Goal: Transaction & Acquisition: Purchase product/service

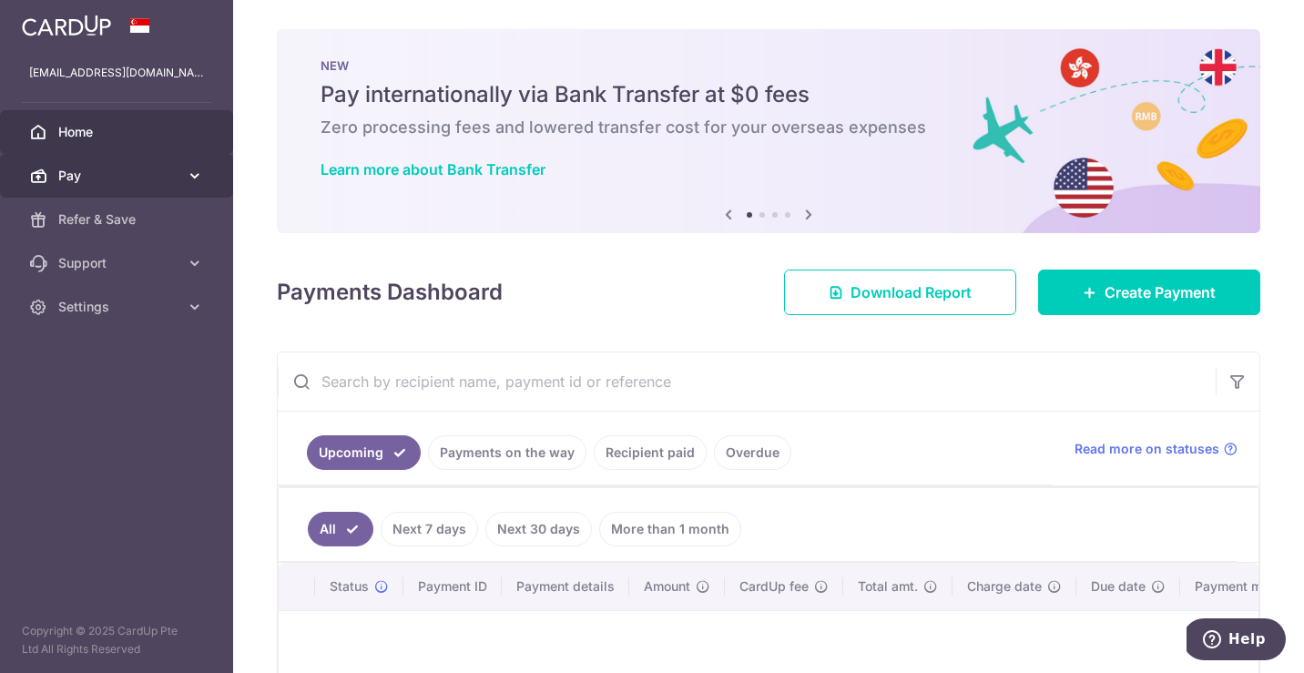
scroll to position [154, 0]
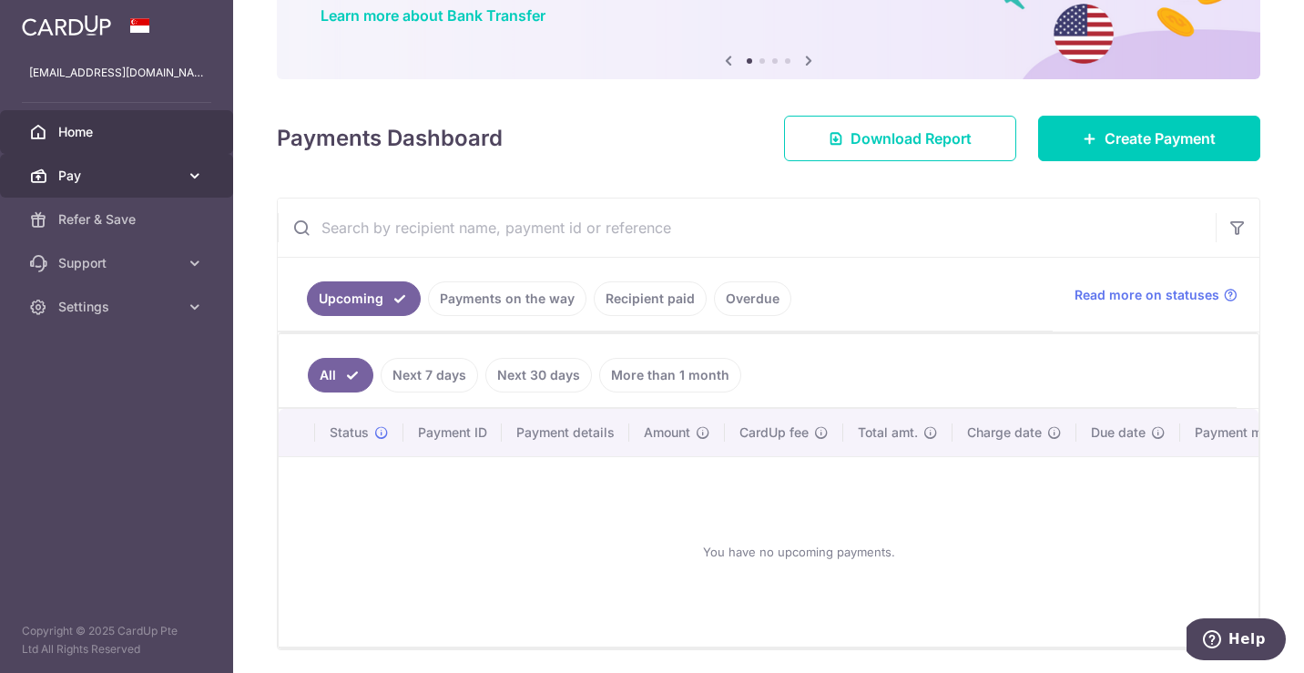
click at [143, 169] on span "Pay" at bounding box center [118, 176] width 120 height 18
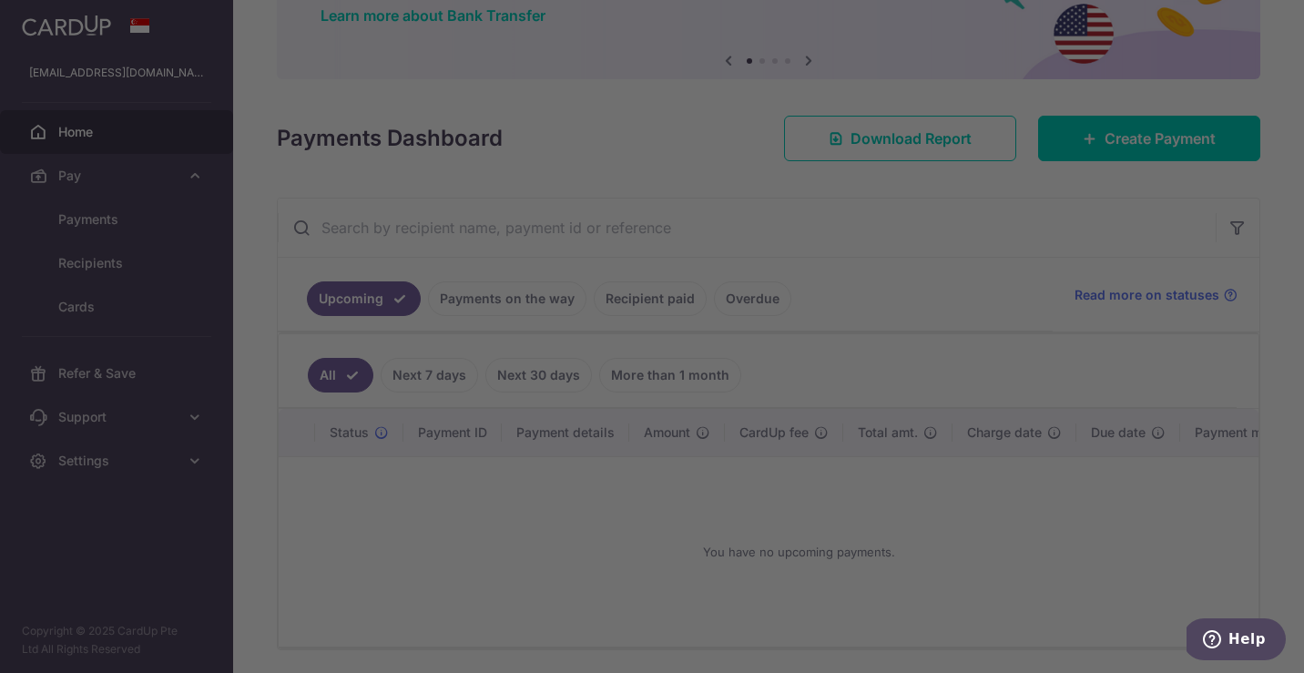
click at [176, 213] on div at bounding box center [658, 340] width 1317 height 680
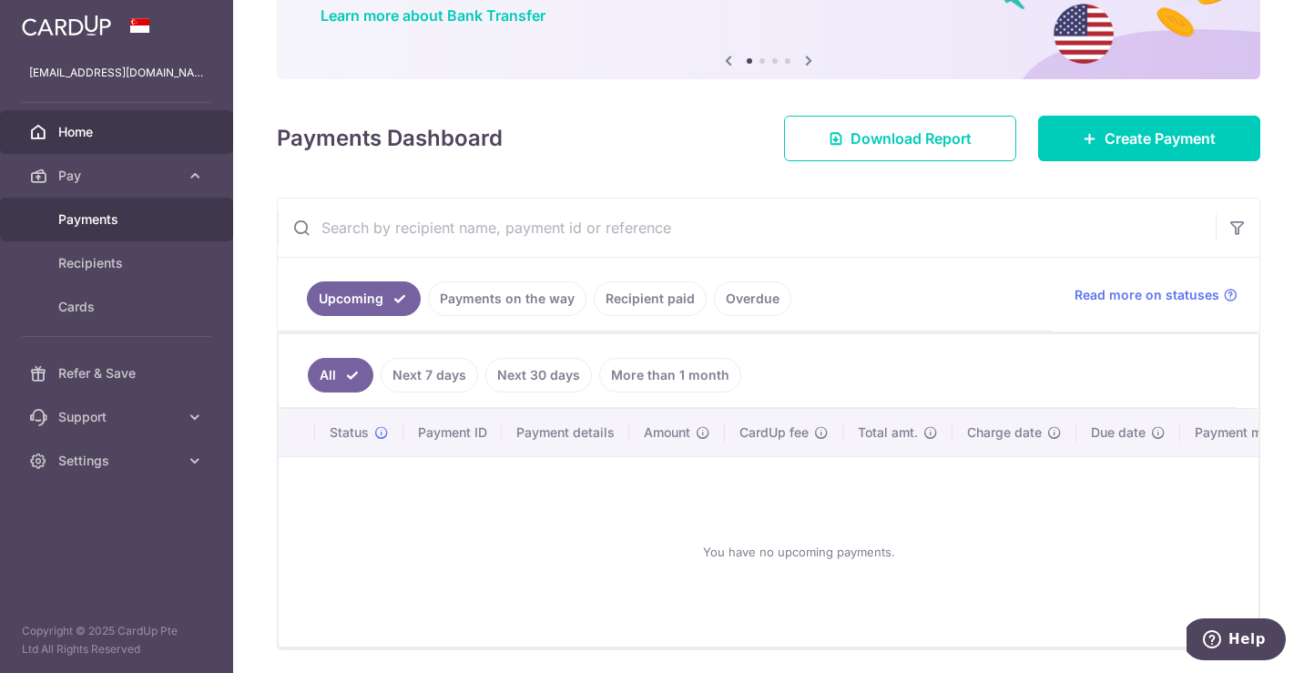
click at [103, 210] on span "Payments" at bounding box center [118, 219] width 120 height 18
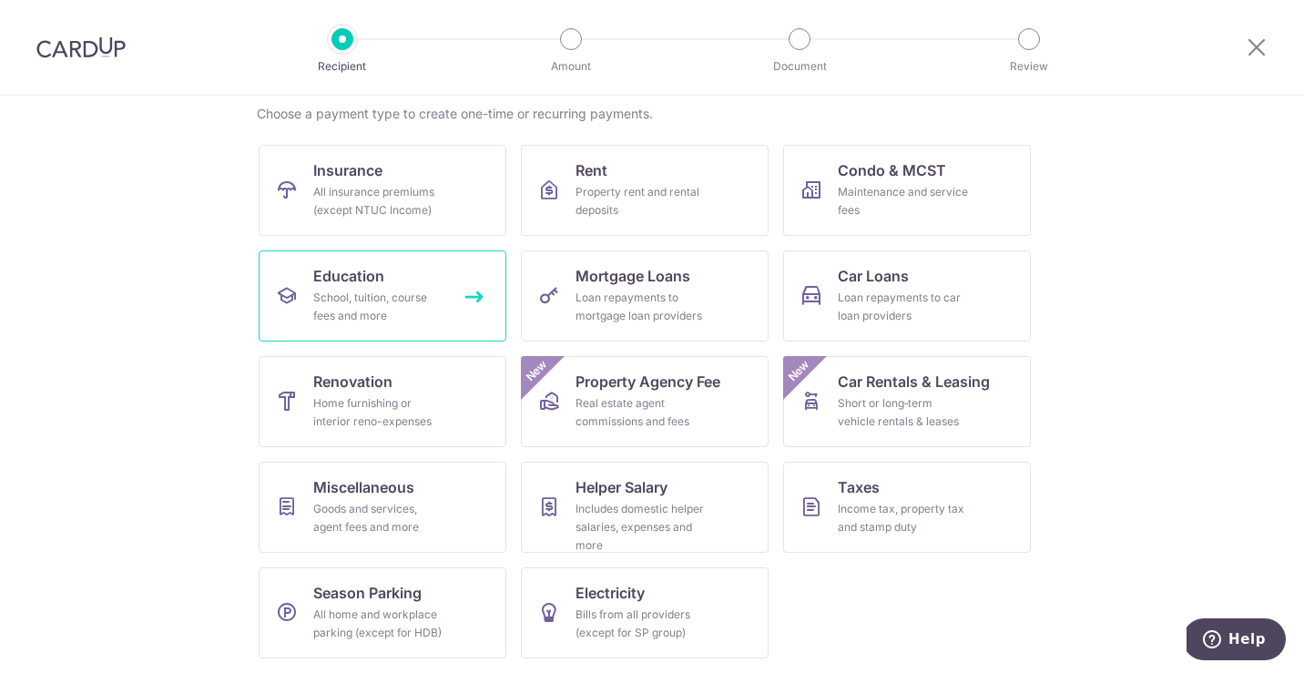
scroll to position [142, 0]
click at [333, 299] on div "School, tuition, course fees and more" at bounding box center [378, 307] width 131 height 36
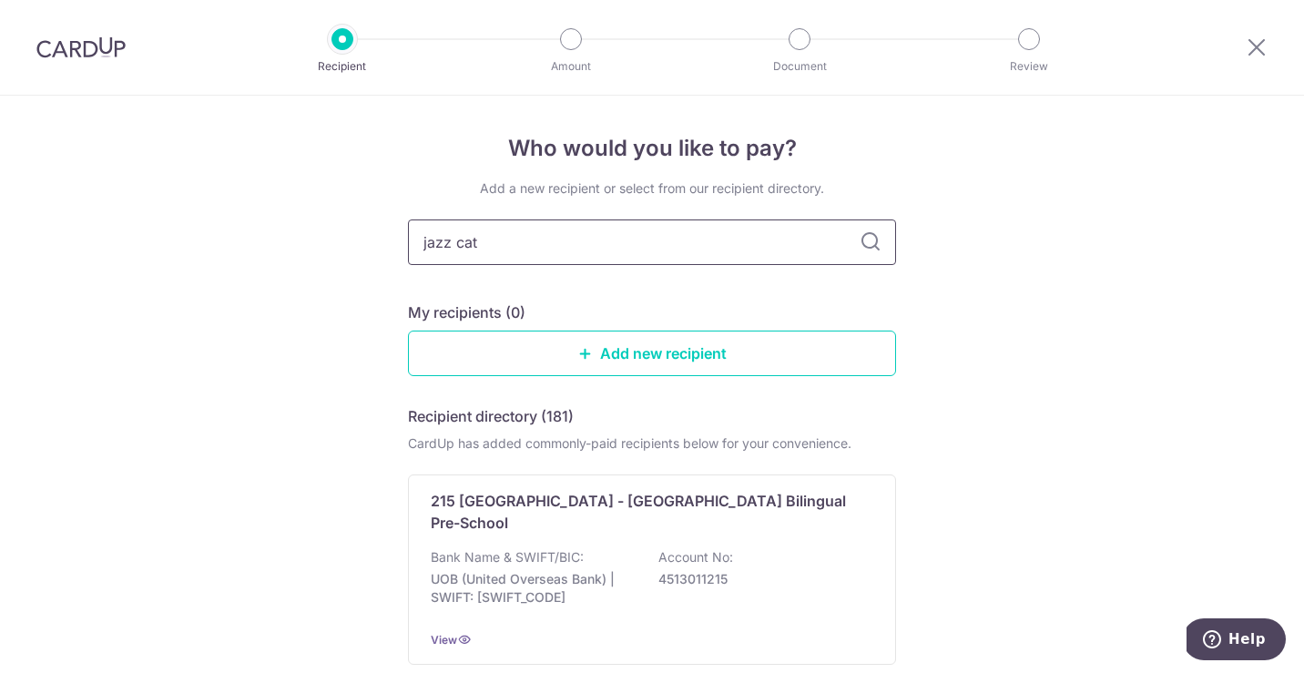
type input "jazz cats"
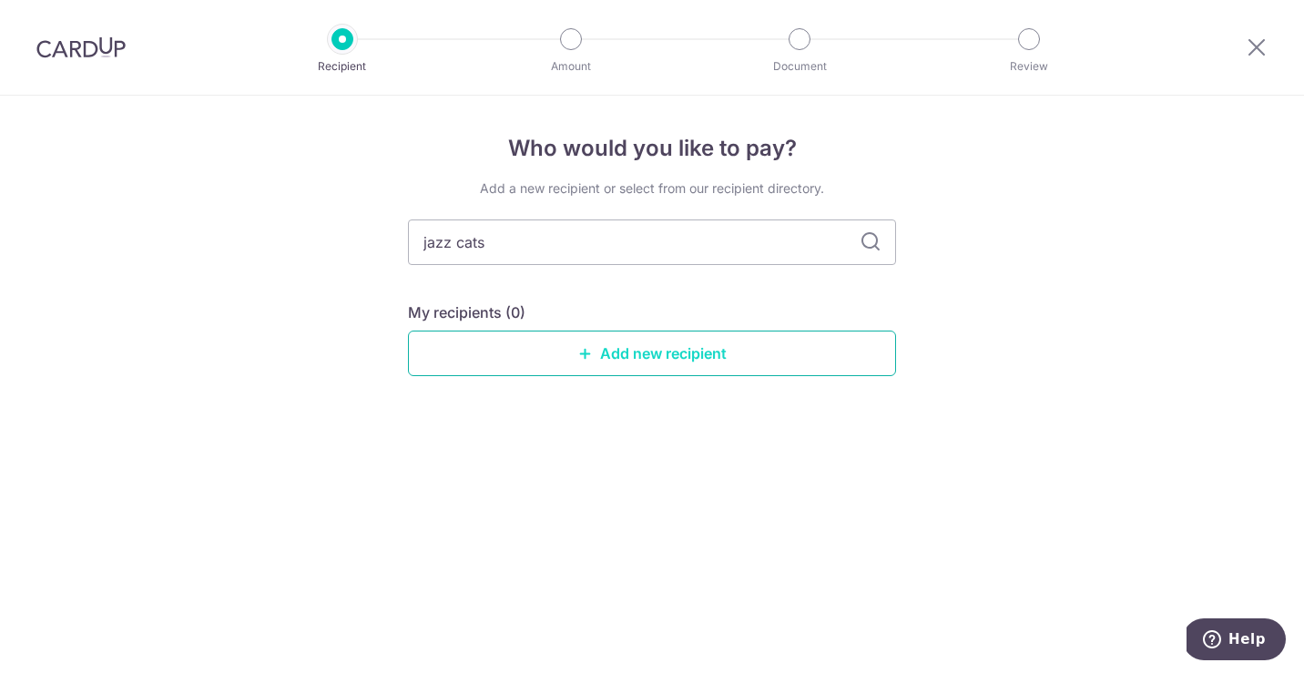
click at [612, 347] on link "Add new recipient" at bounding box center [652, 354] width 488 height 46
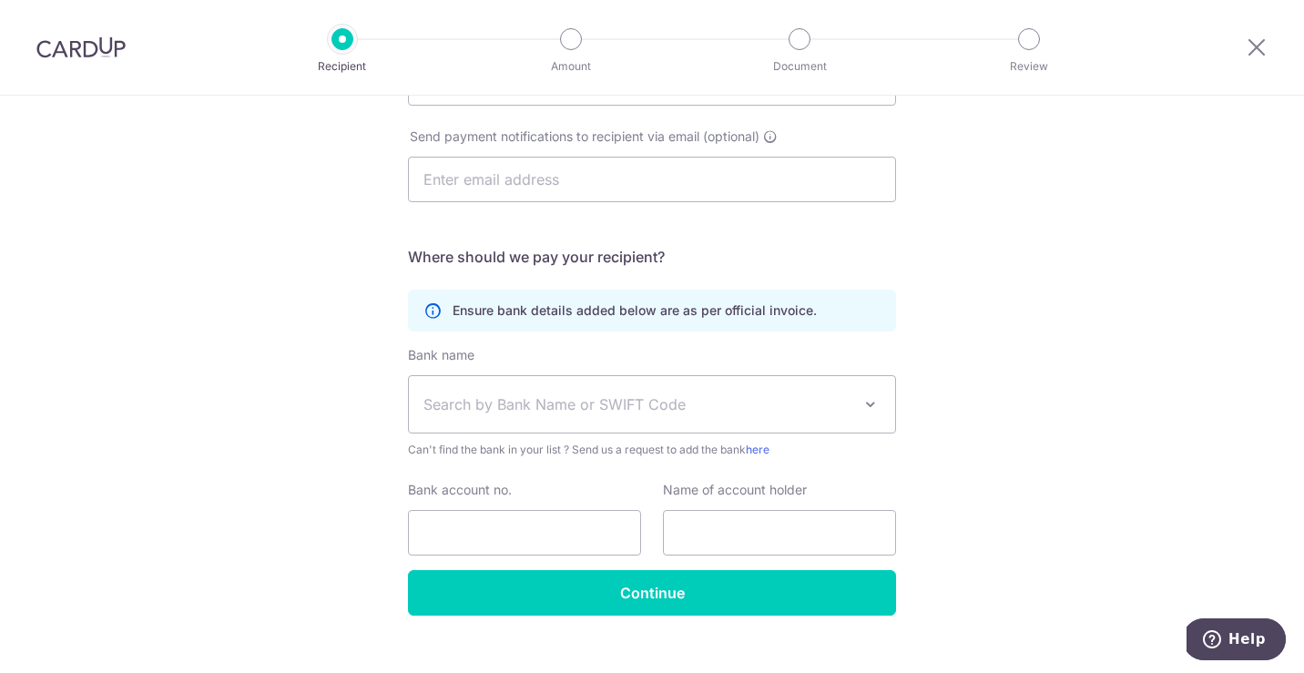
scroll to position [268, 0]
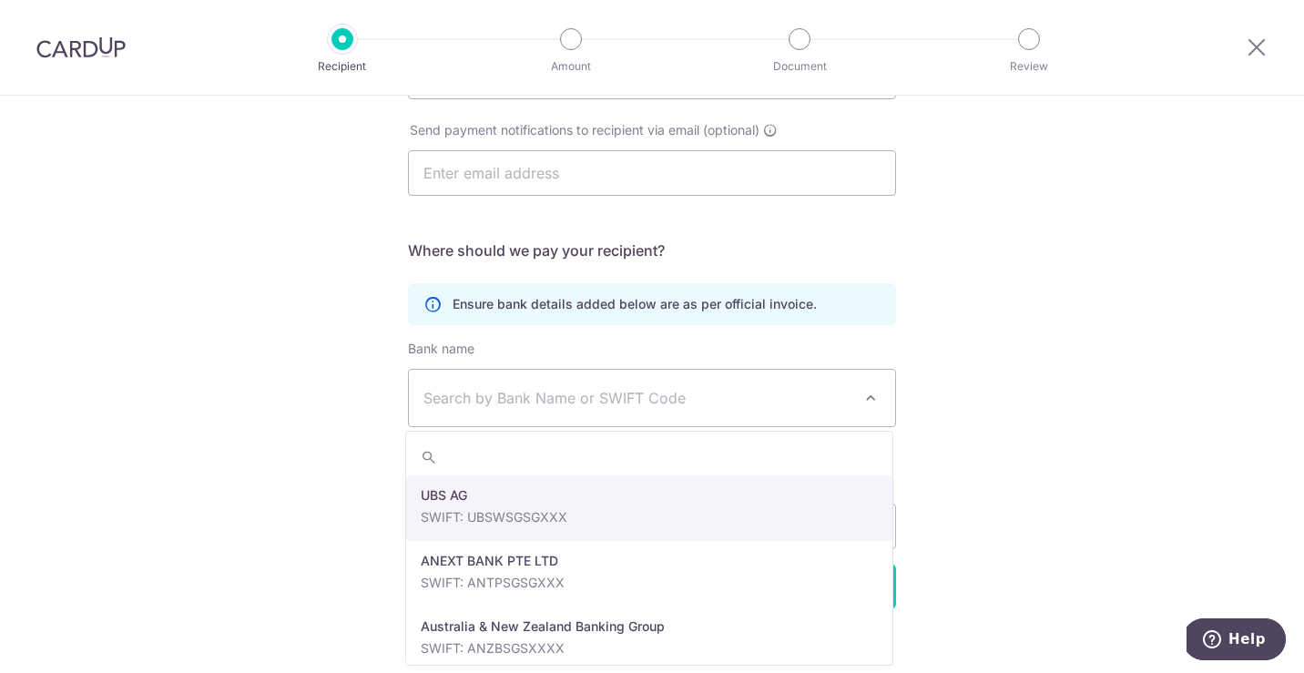
click at [708, 400] on span "Search by Bank Name or SWIFT Code" at bounding box center [638, 398] width 428 height 22
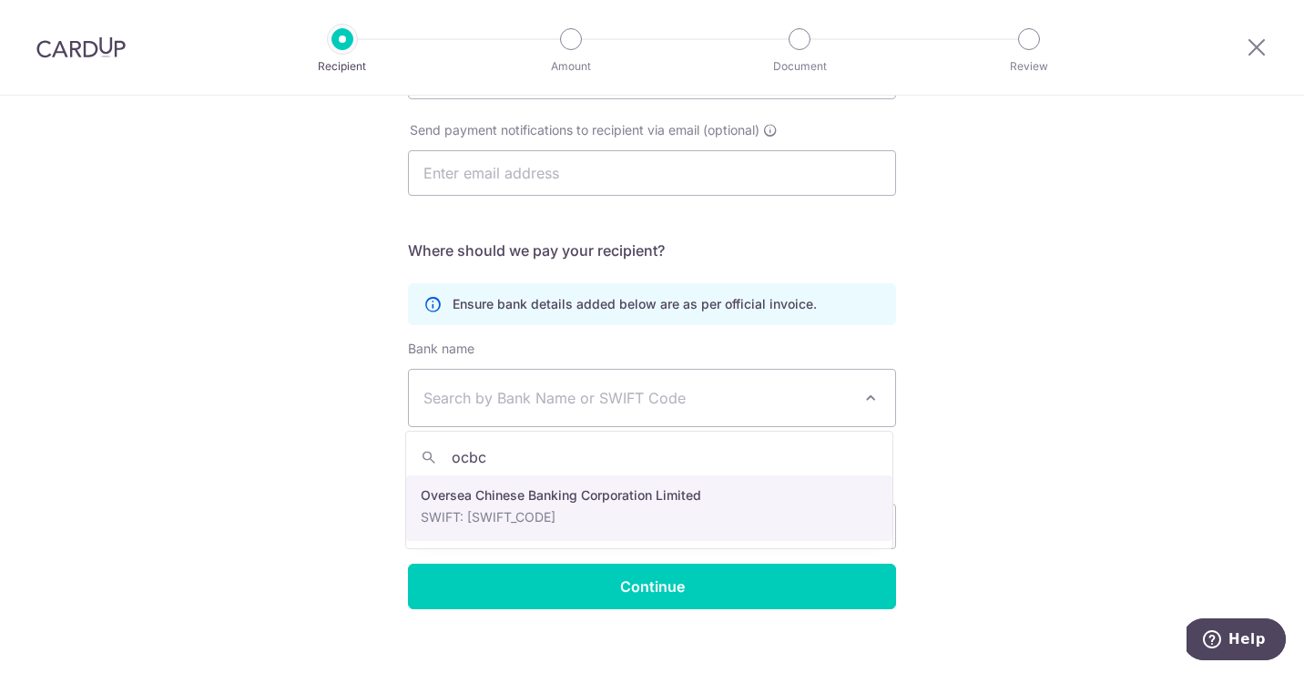
type input "ocbc"
select select "12"
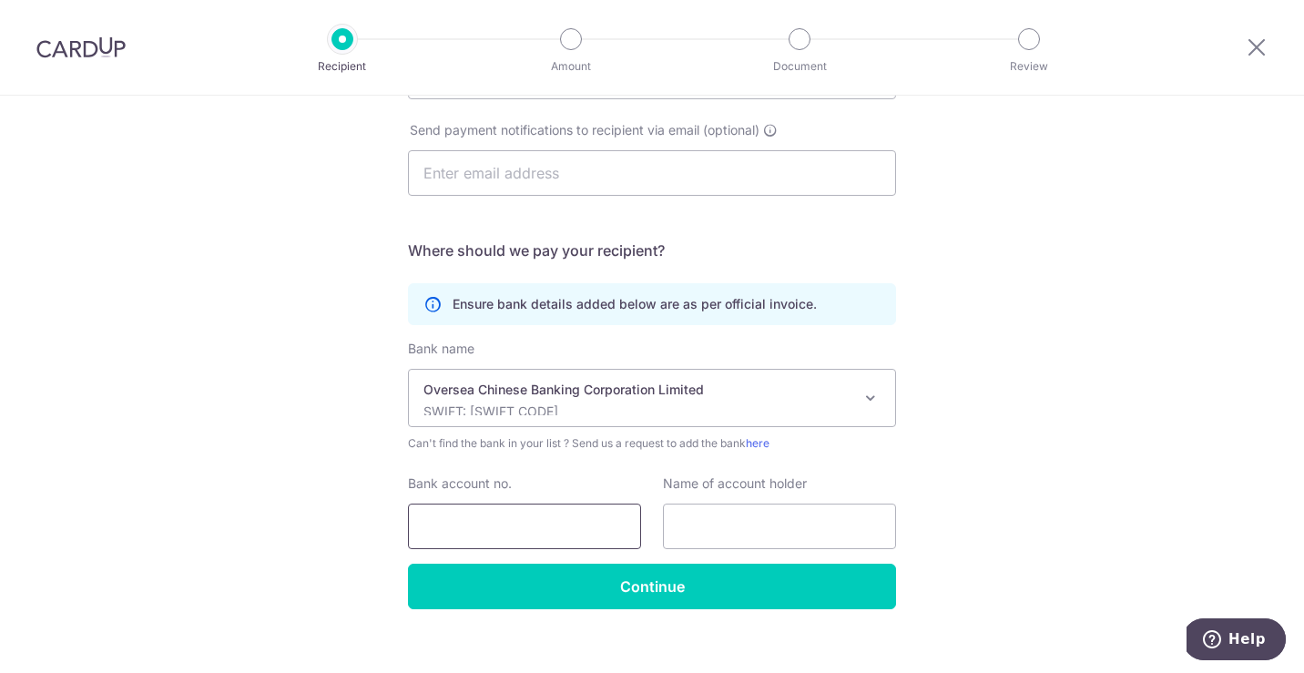
click at [592, 516] on input "Bank account no." at bounding box center [524, 527] width 233 height 46
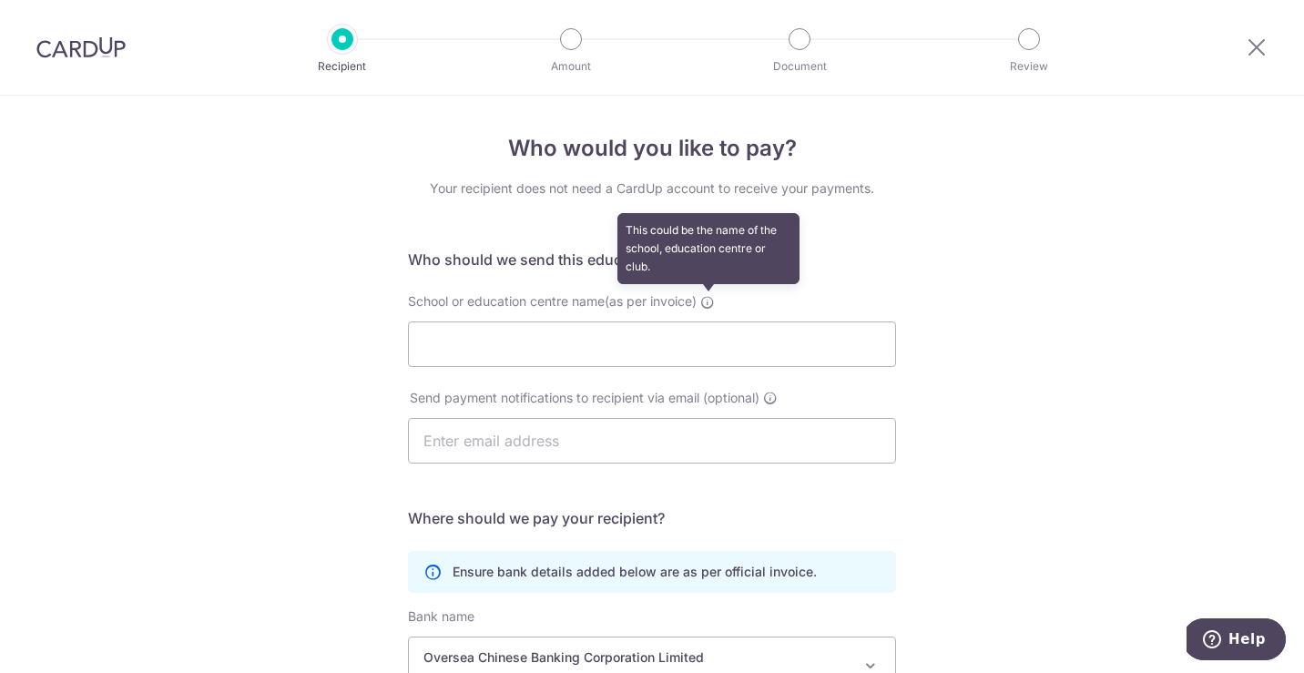
scroll to position [0, 0]
